Goal: Task Accomplishment & Management: Complete application form

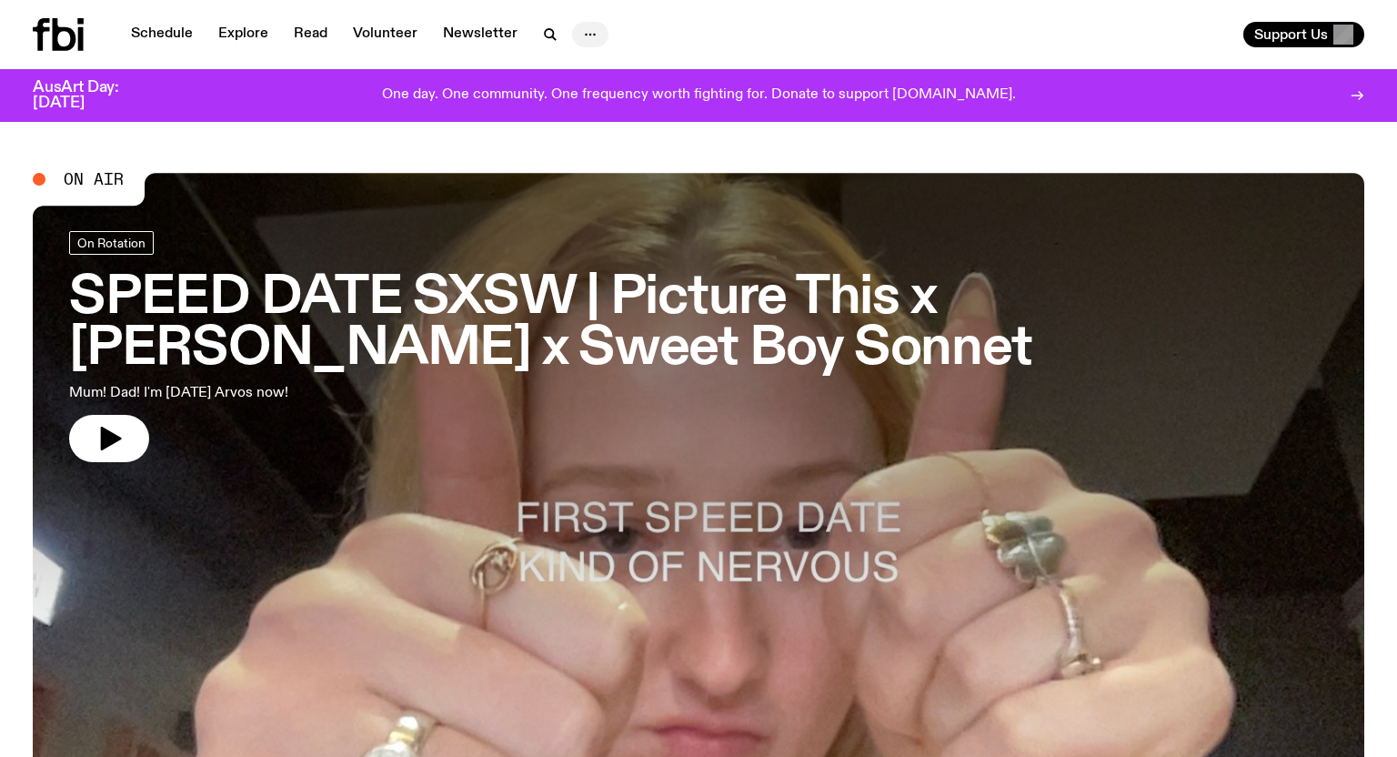
click at [580, 29] on icon "button" at bounding box center [590, 35] width 22 height 22
click at [314, 40] on link "Read" at bounding box center [310, 34] width 55 height 25
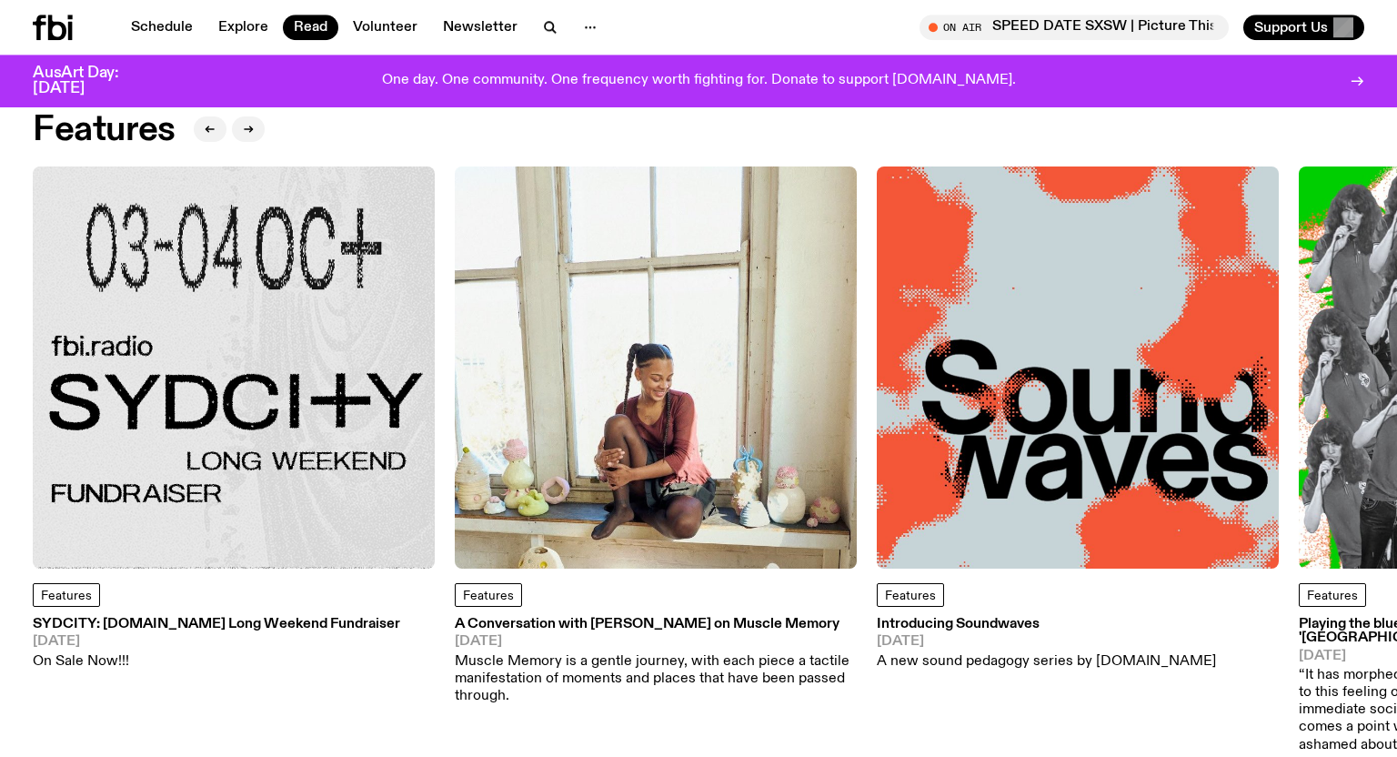
scroll to position [151, 0]
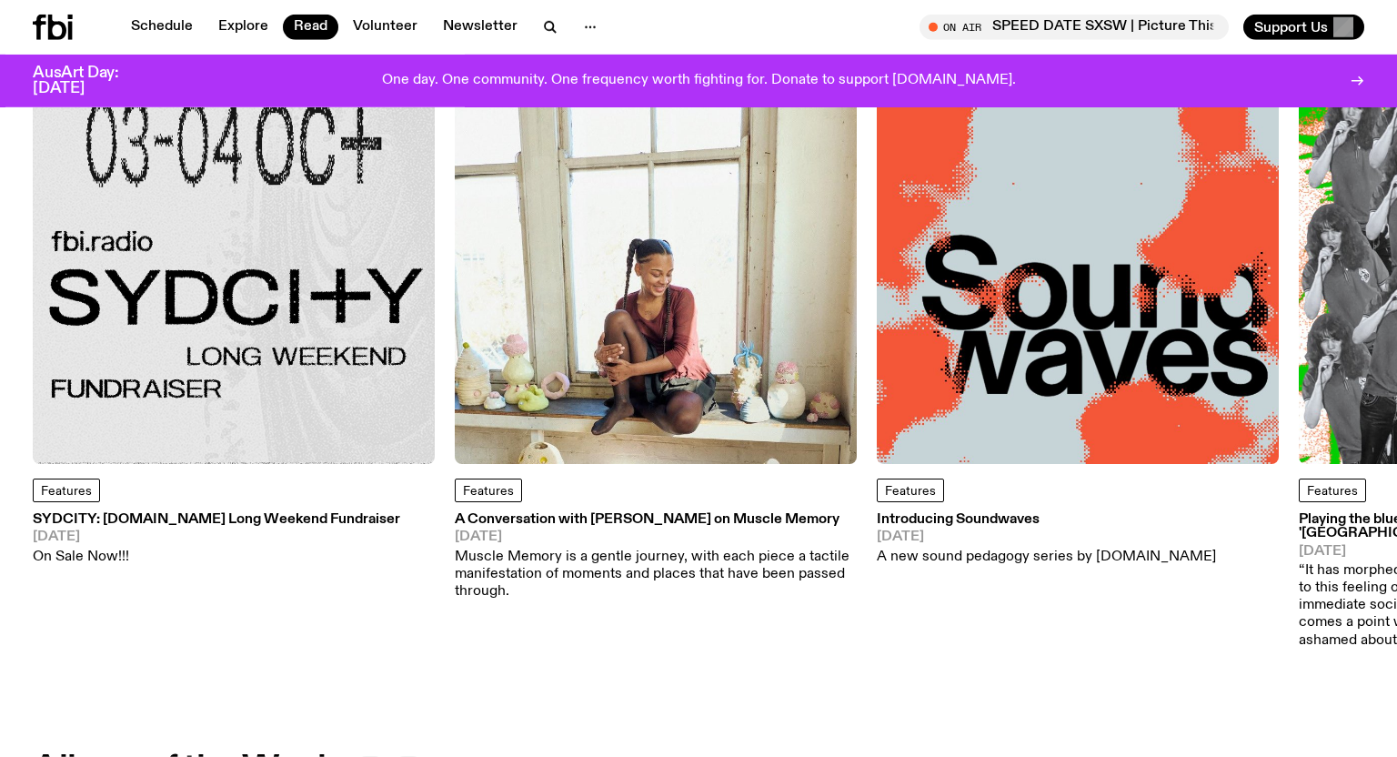
click at [266, 266] on img at bounding box center [234, 263] width 402 height 402
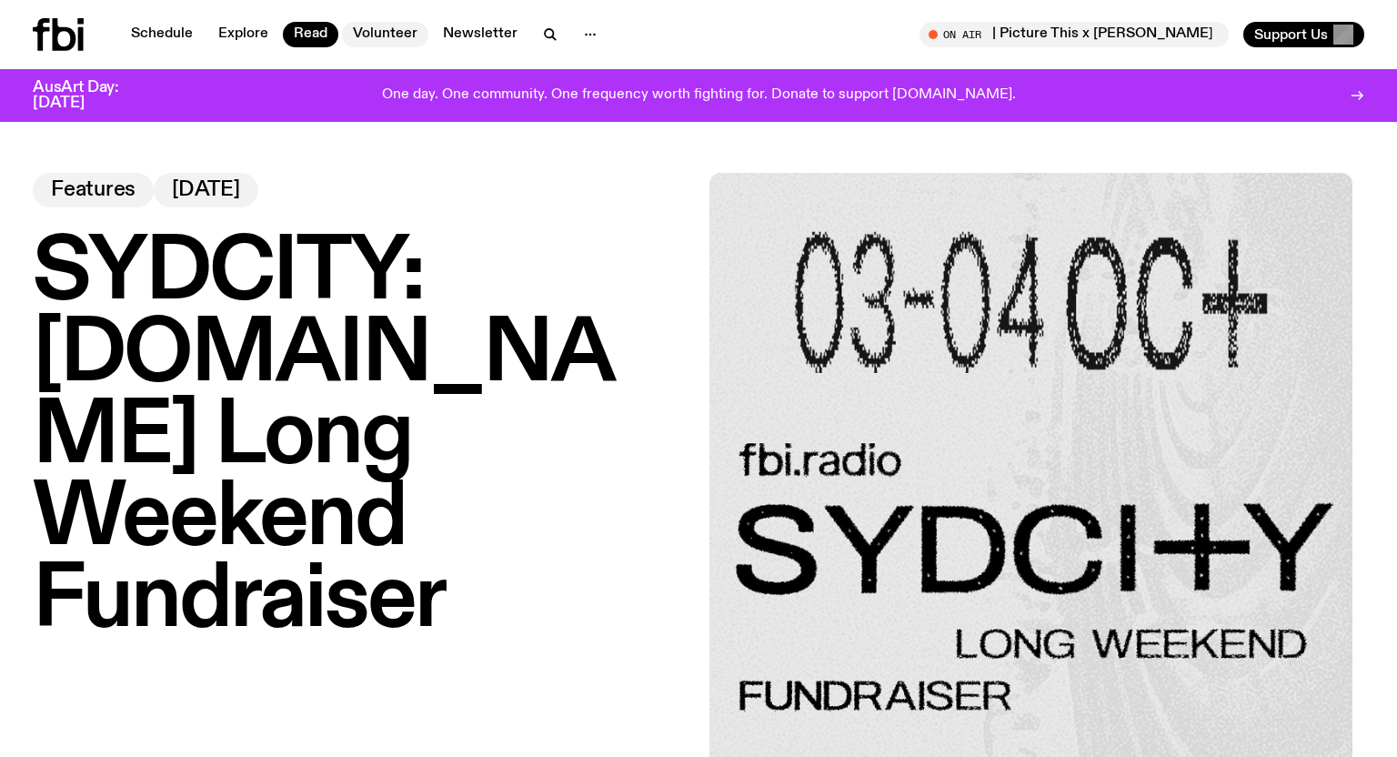
click at [374, 24] on link "Volunteer" at bounding box center [385, 34] width 86 height 25
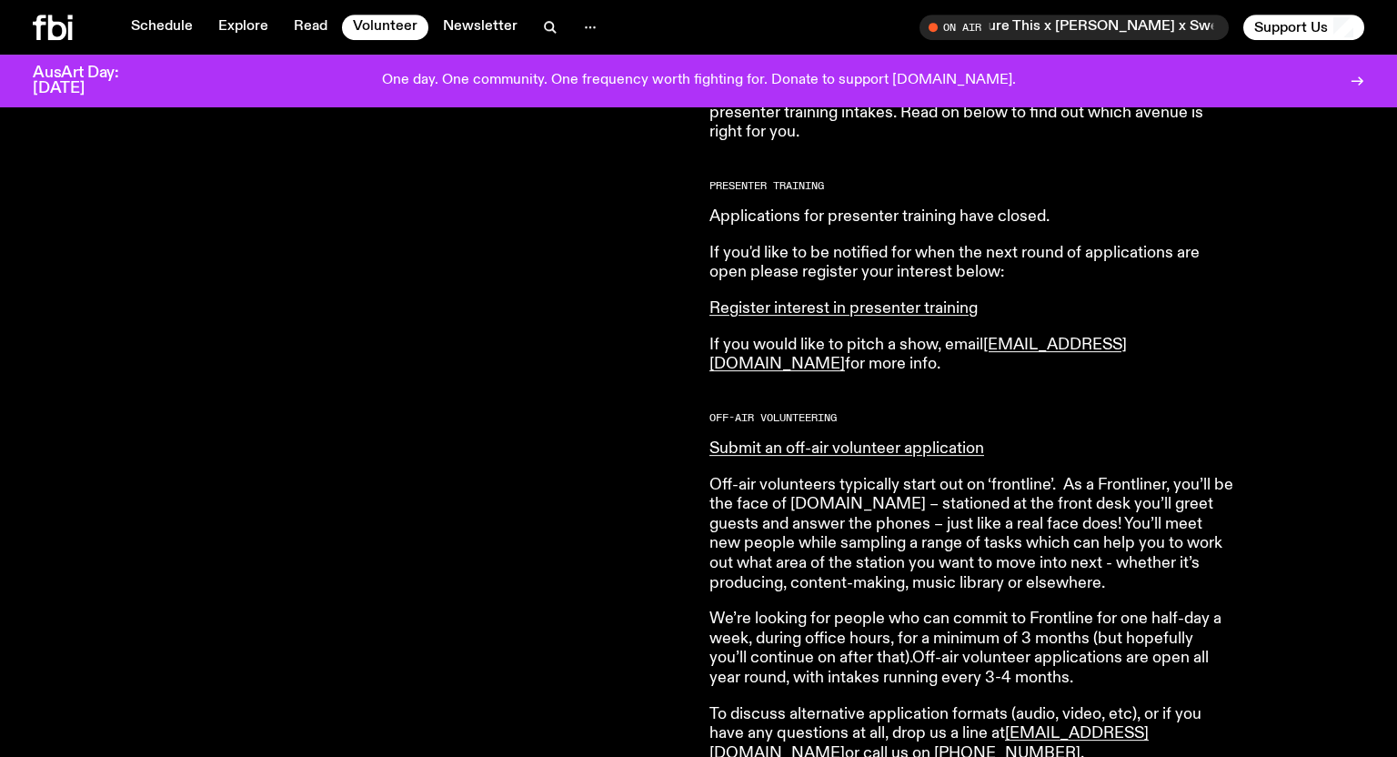
scroll to position [826, 0]
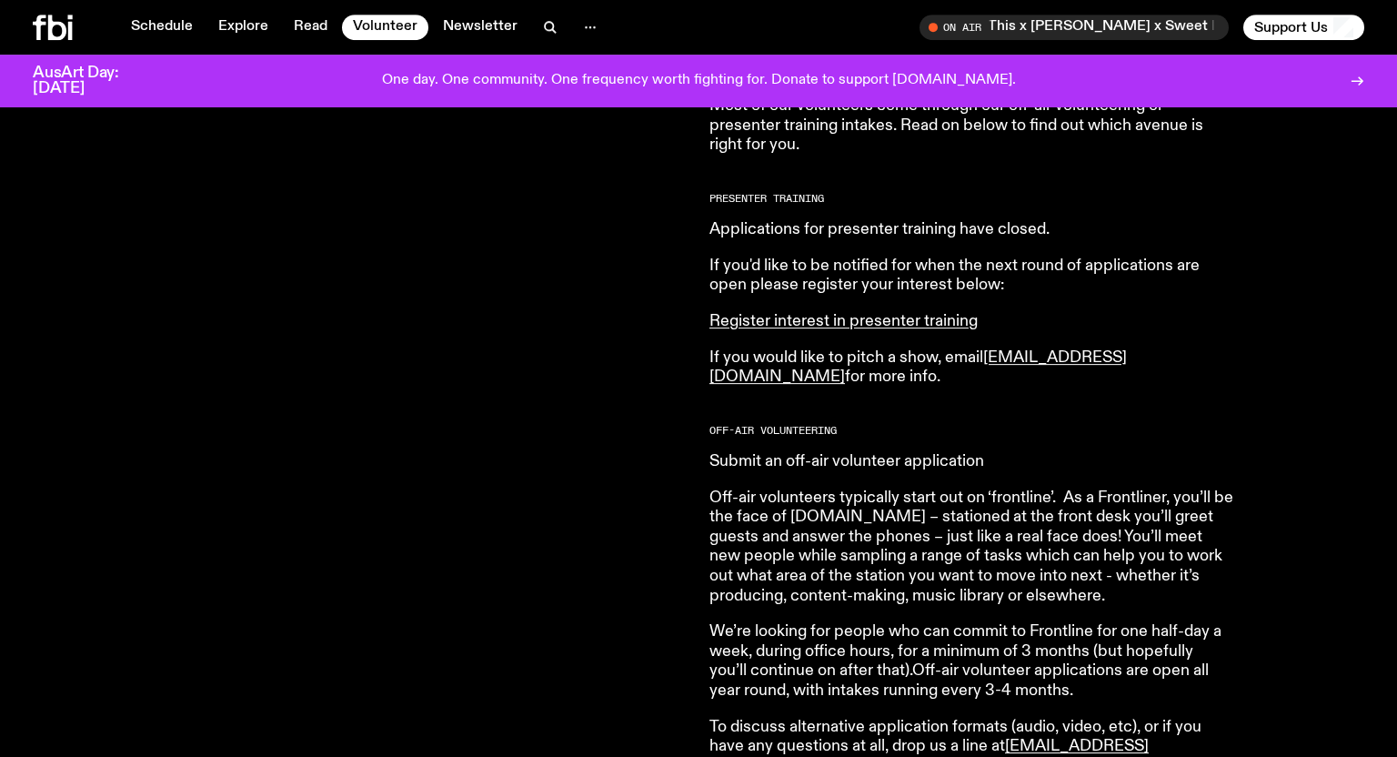
click at [893, 466] on link "Submit an off-air volunteer application" at bounding box center [846, 461] width 275 height 16
